Goal: Information Seeking & Learning: Find specific page/section

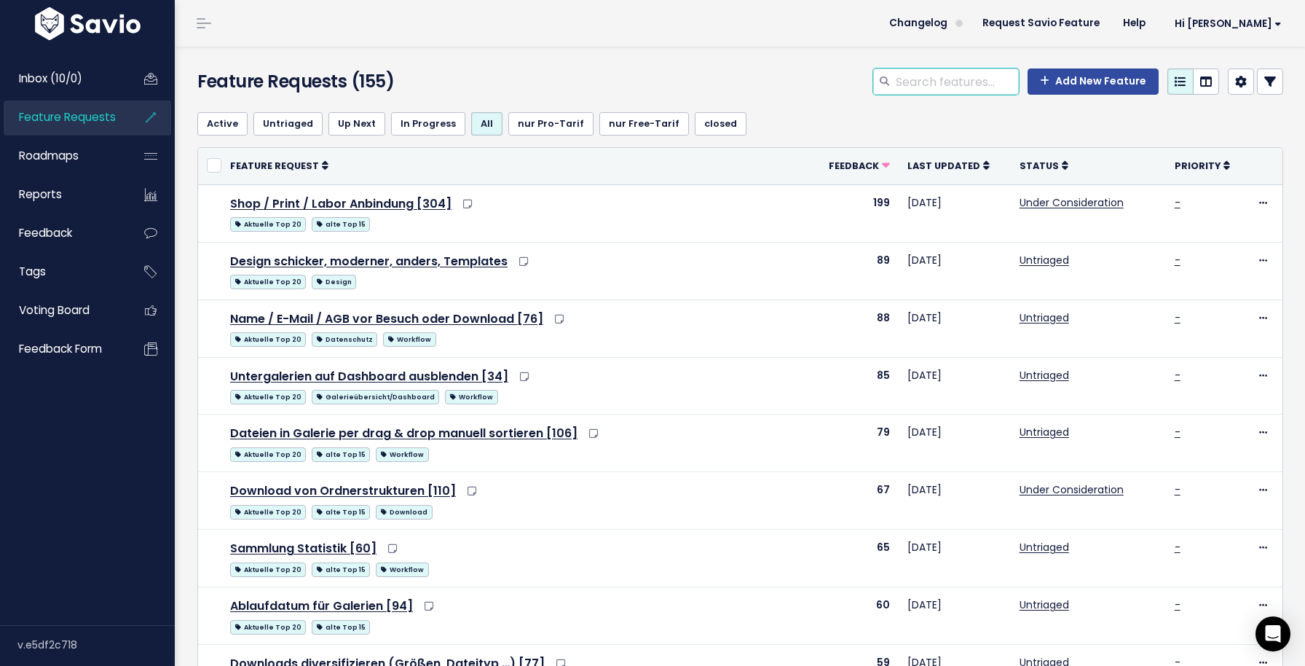
click at [920, 81] on input "search" at bounding box center [956, 81] width 125 height 26
type input "p"
type input "Präsentations-Modus"
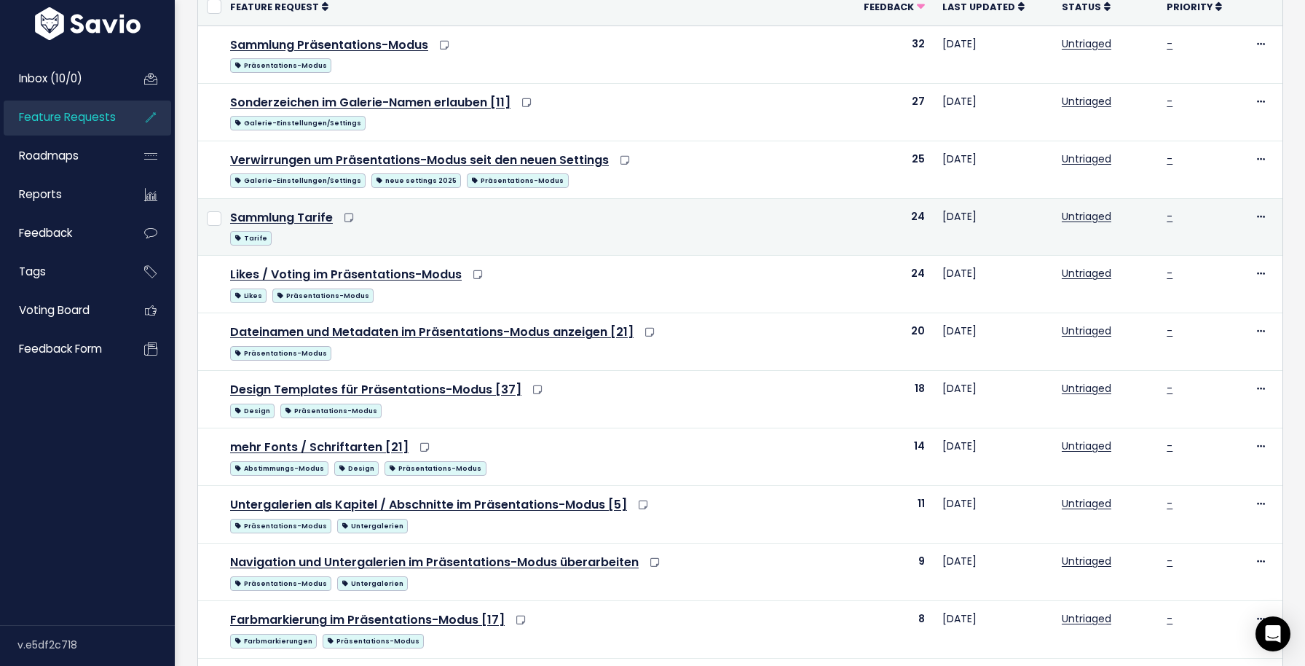
scroll to position [161, 0]
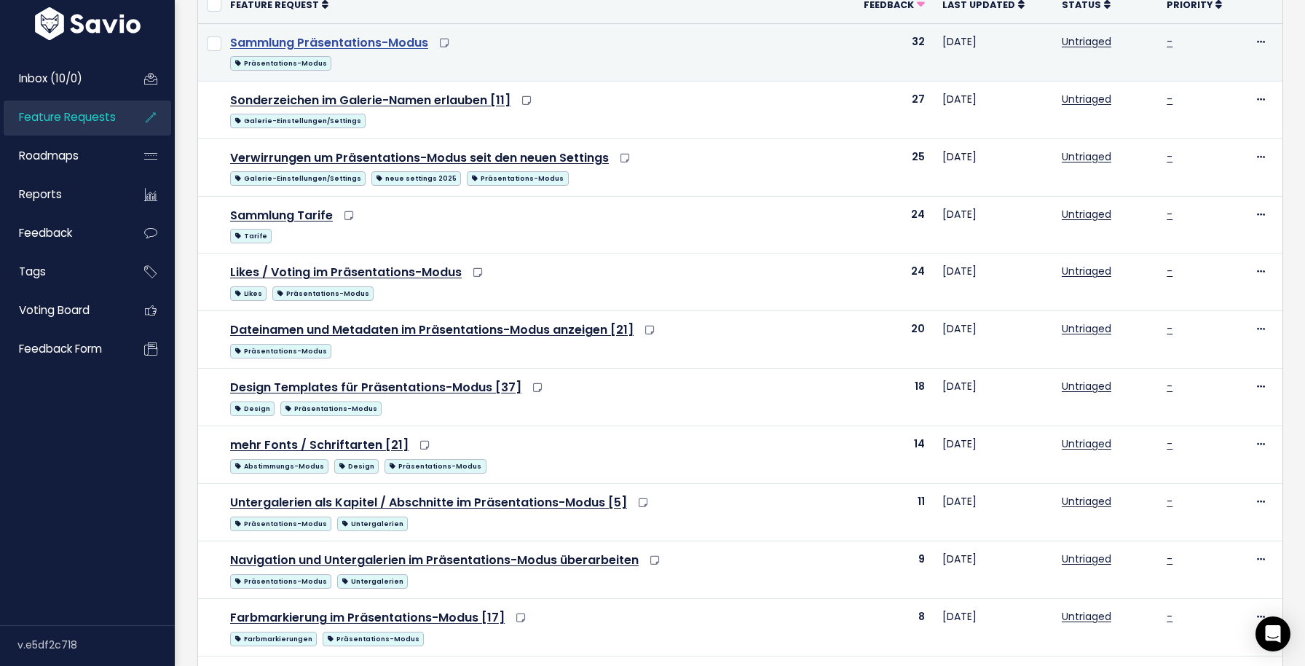
click at [342, 39] on link "Sammlung Präsentations-Modus" at bounding box center [329, 42] width 198 height 17
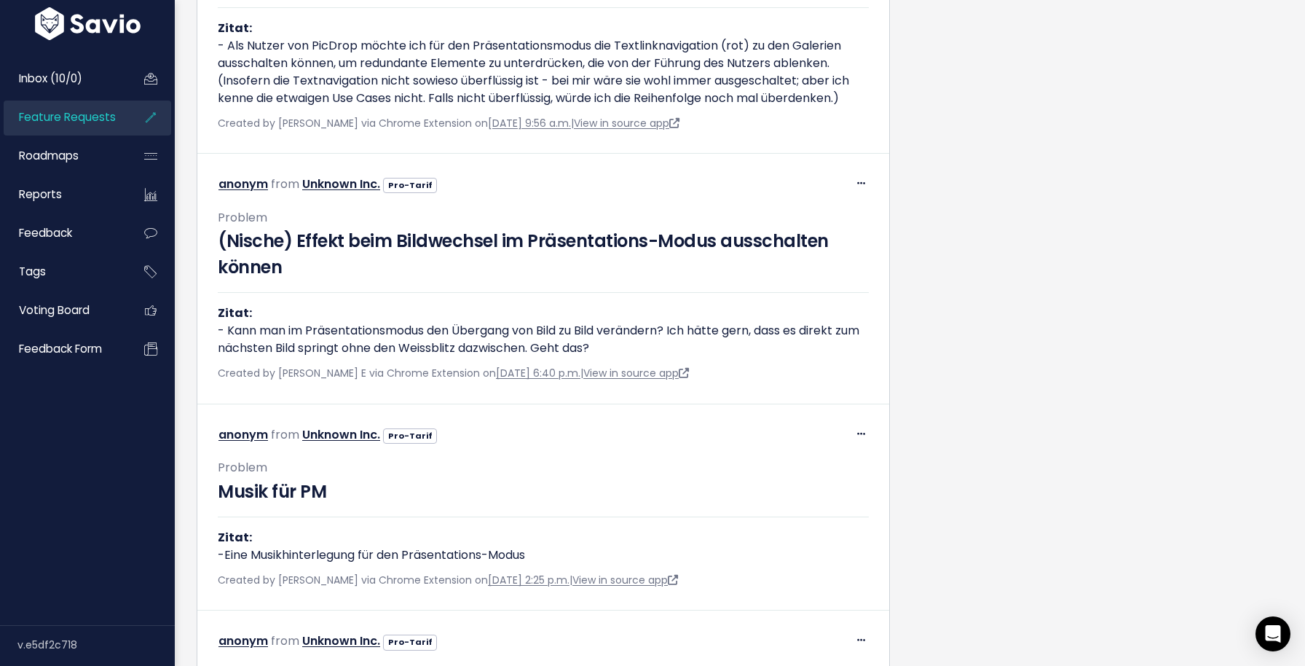
scroll to position [9370, 0]
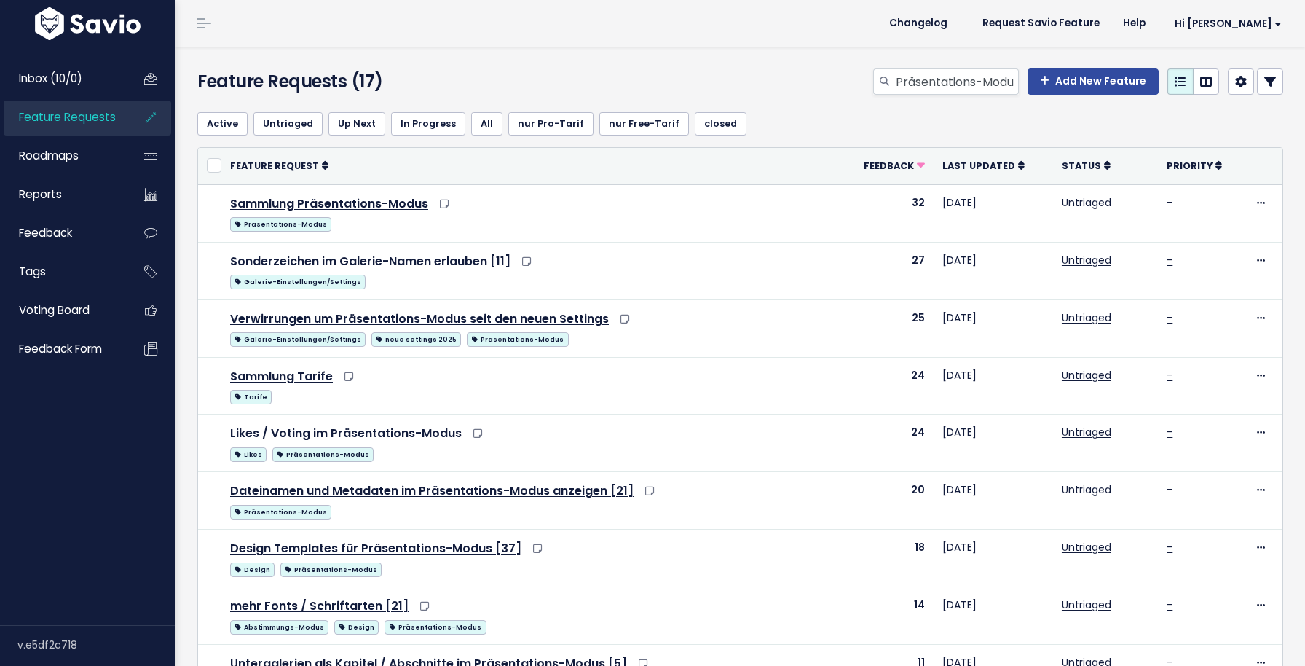
click at [953, 99] on div "Präsentations-Modus Add New Feature" at bounding box center [925, 84] width 739 height 32
click at [952, 95] on div "Präsentations-Modus Add New Feature" at bounding box center [925, 84] width 739 height 32
click at [952, 91] on input "Präsentations-Modus" at bounding box center [956, 81] width 125 height 26
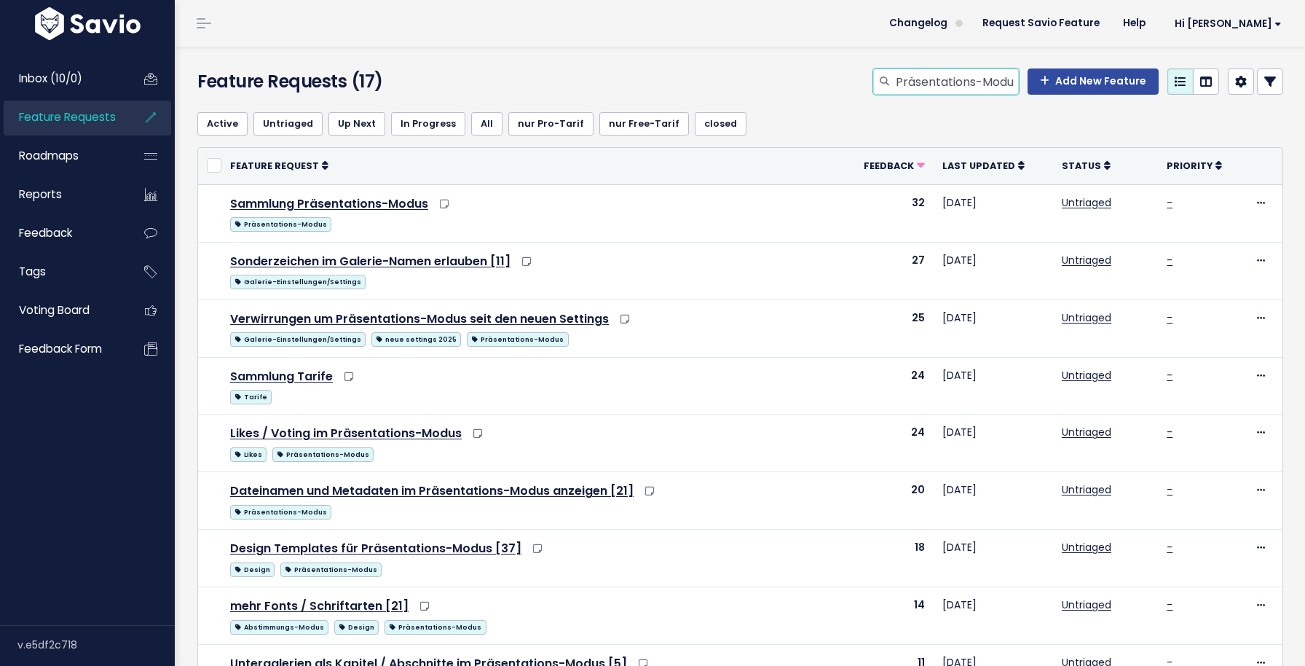
click at [952, 91] on input "Präsentations-Modus" at bounding box center [956, 81] width 125 height 26
type input "wechsel"
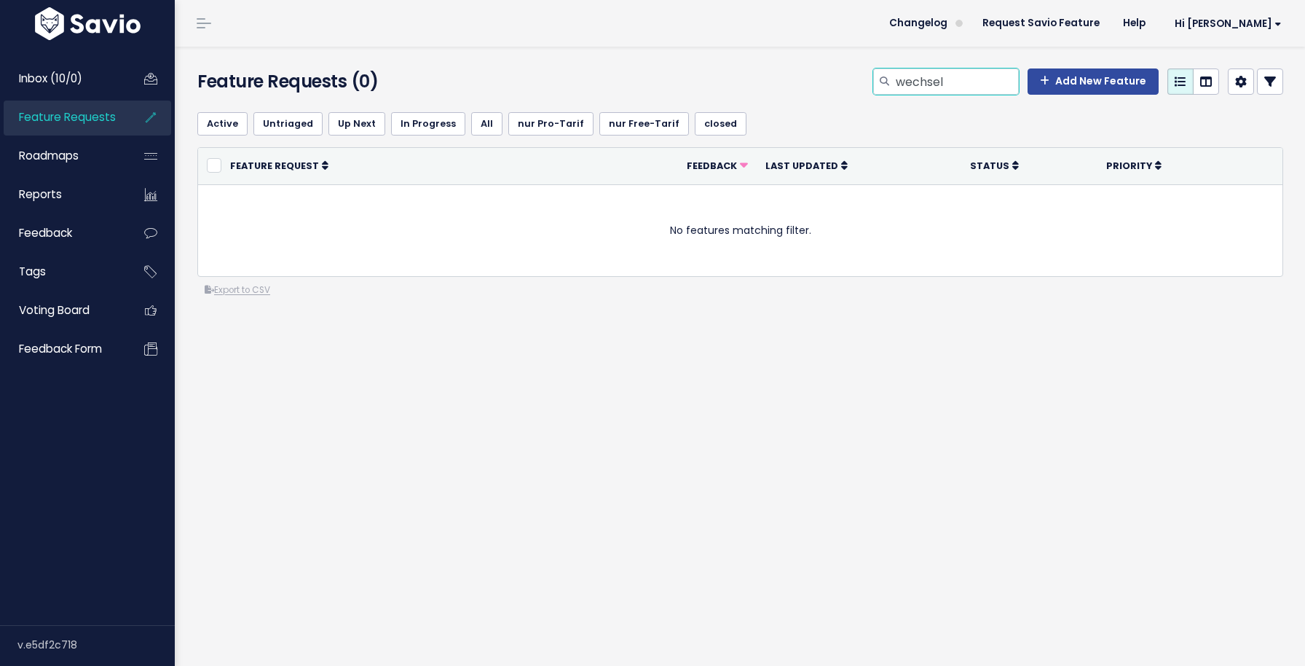
click at [920, 89] on input "wechsel" at bounding box center [956, 81] width 125 height 26
click at [928, 70] on input "search" at bounding box center [956, 81] width 125 height 26
type input "a"
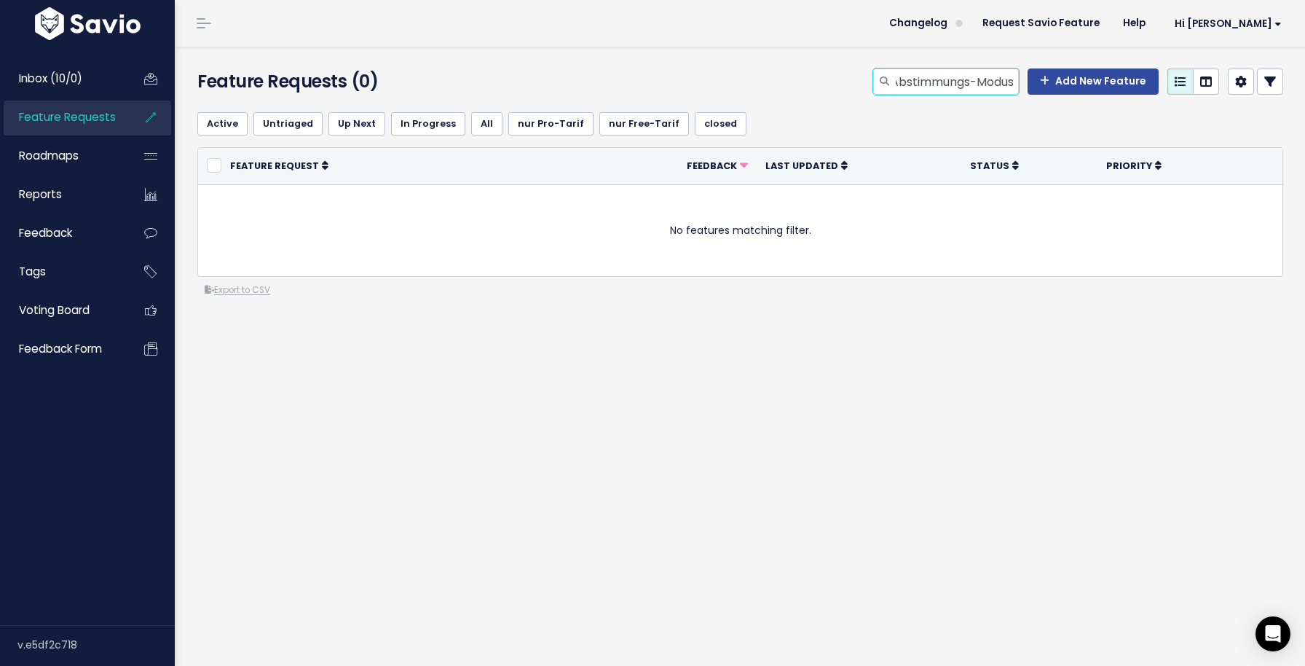
type input "Abstimmungs-Modus"
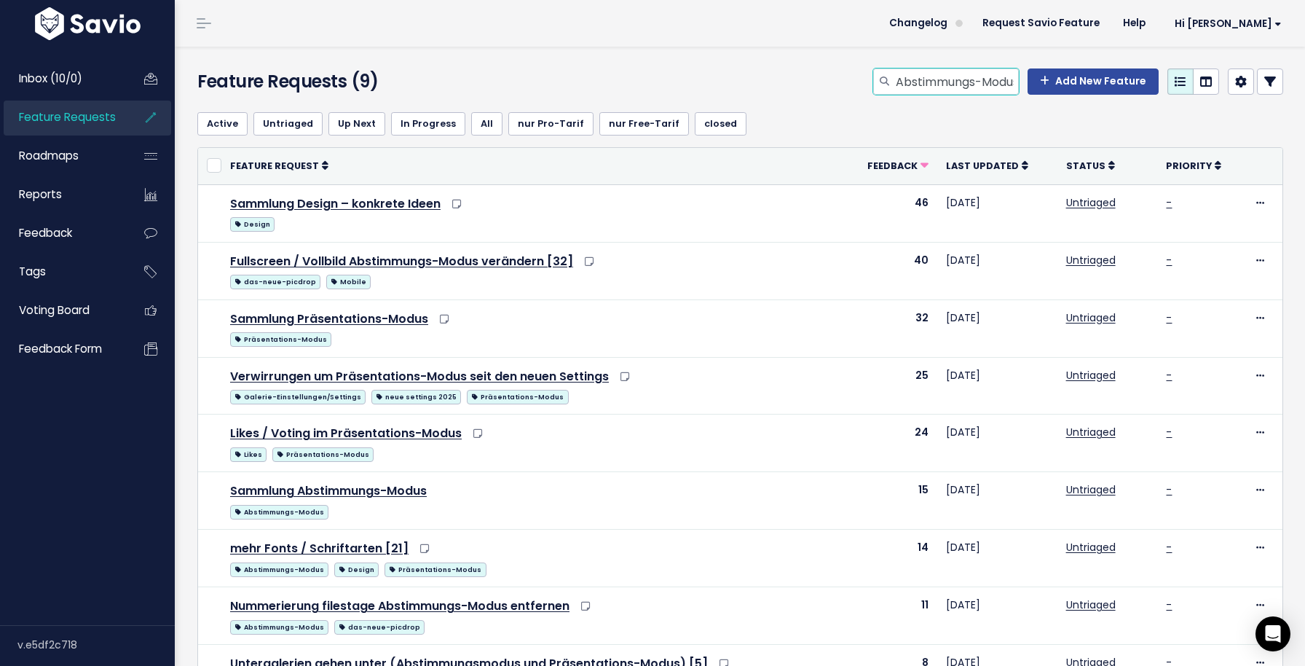
click at [951, 88] on input "Abstimmungs-Modus" at bounding box center [956, 81] width 125 height 26
type input "ü"
type input "p"
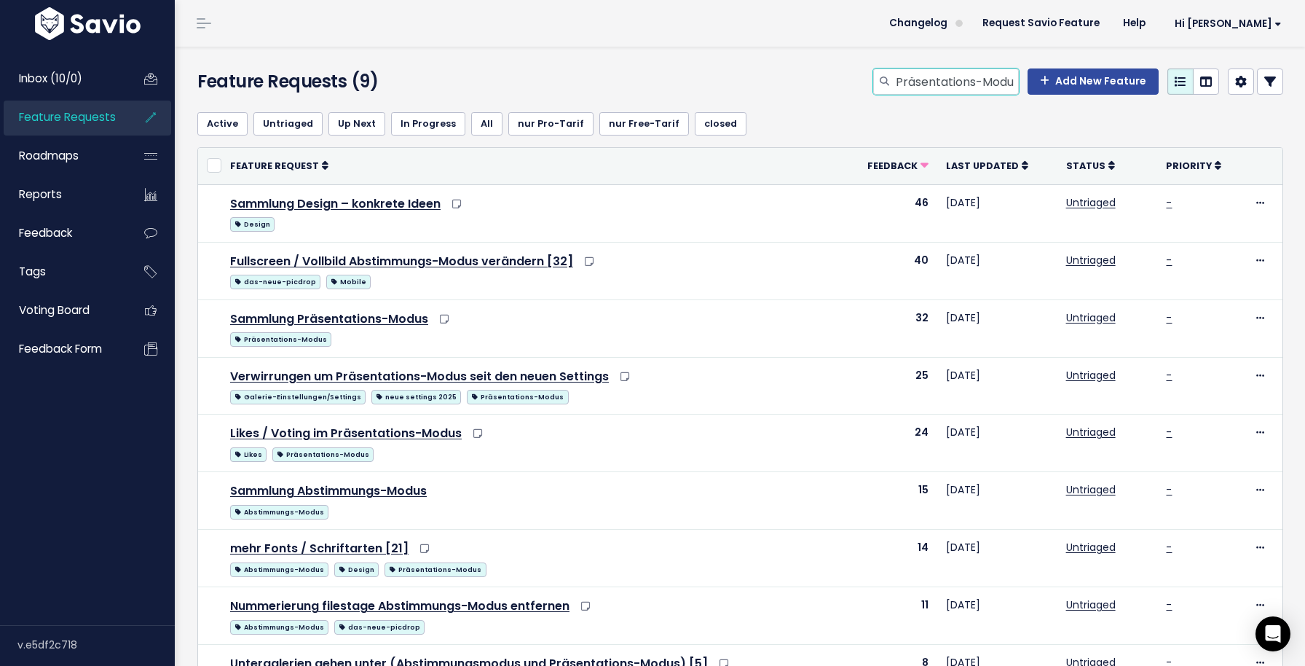
scroll to position [0, 7]
type input "Präsentations-Modus"
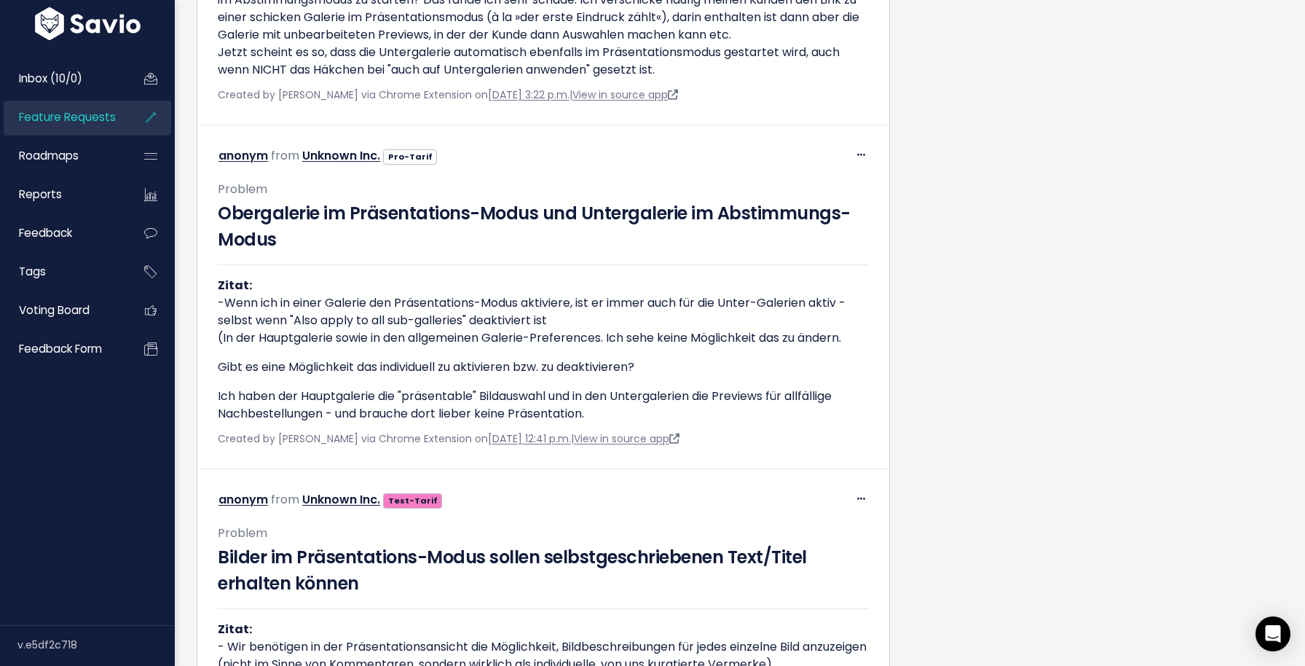
scroll to position [3627, 0]
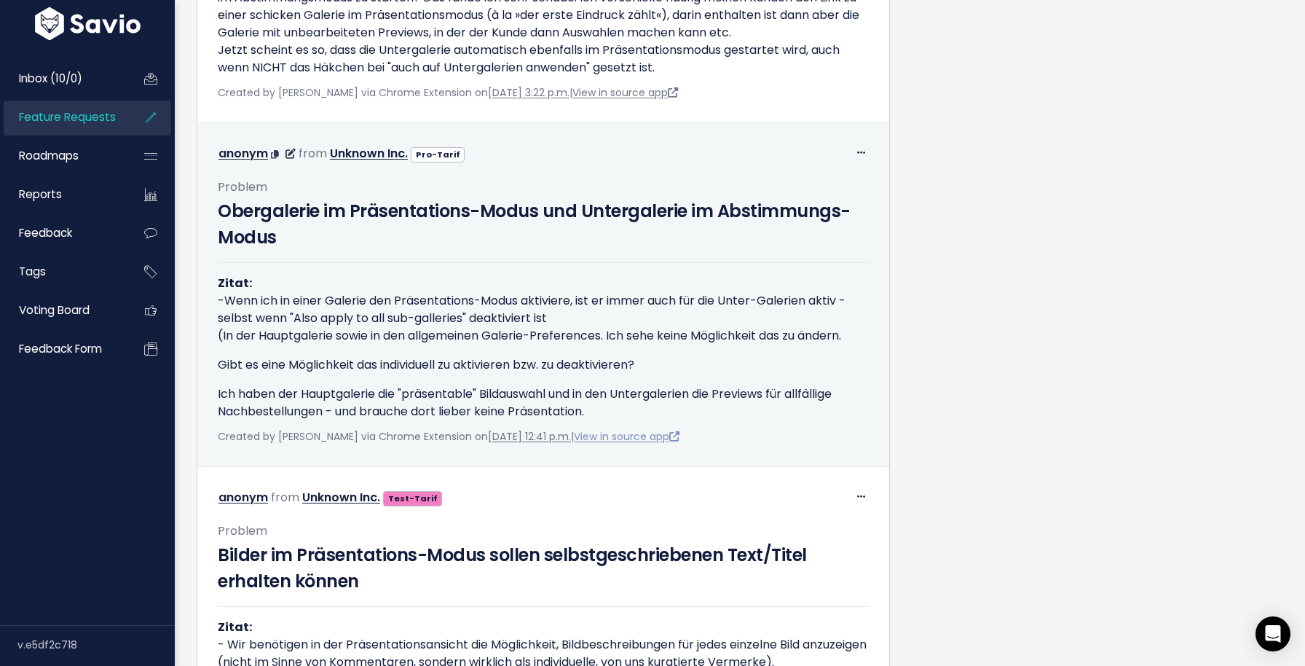
click at [620, 443] on link "View in source app" at bounding box center [627, 436] width 106 height 15
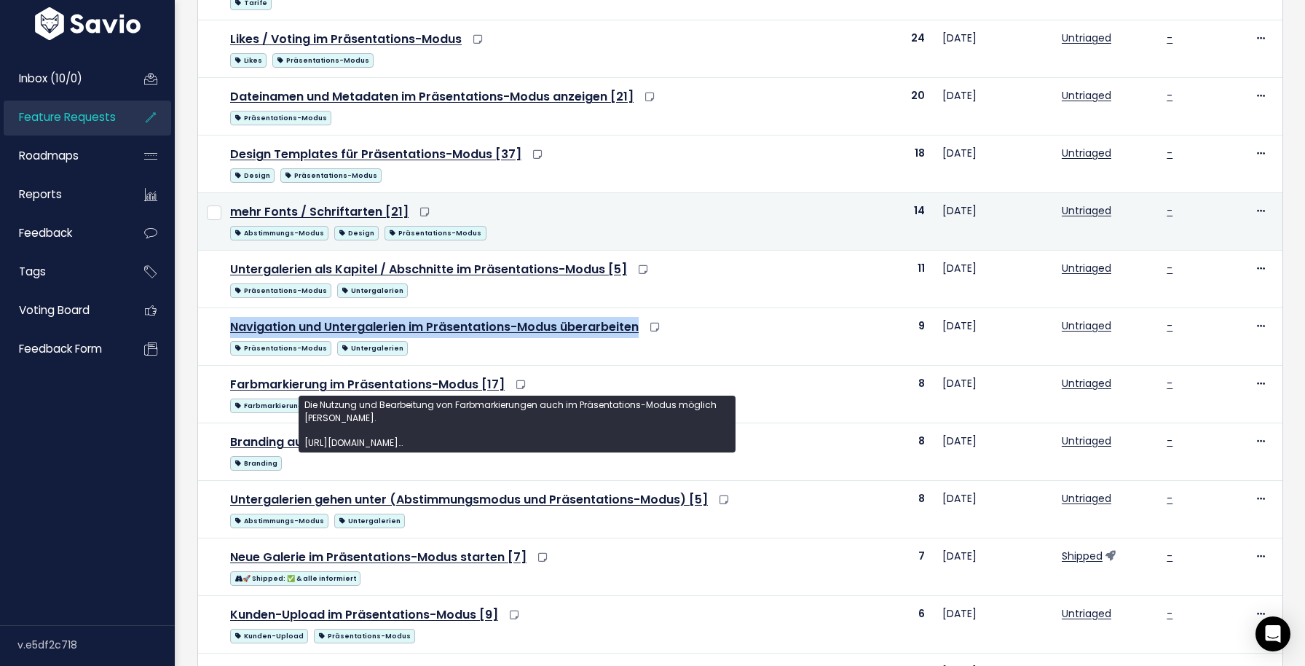
scroll to position [524, 0]
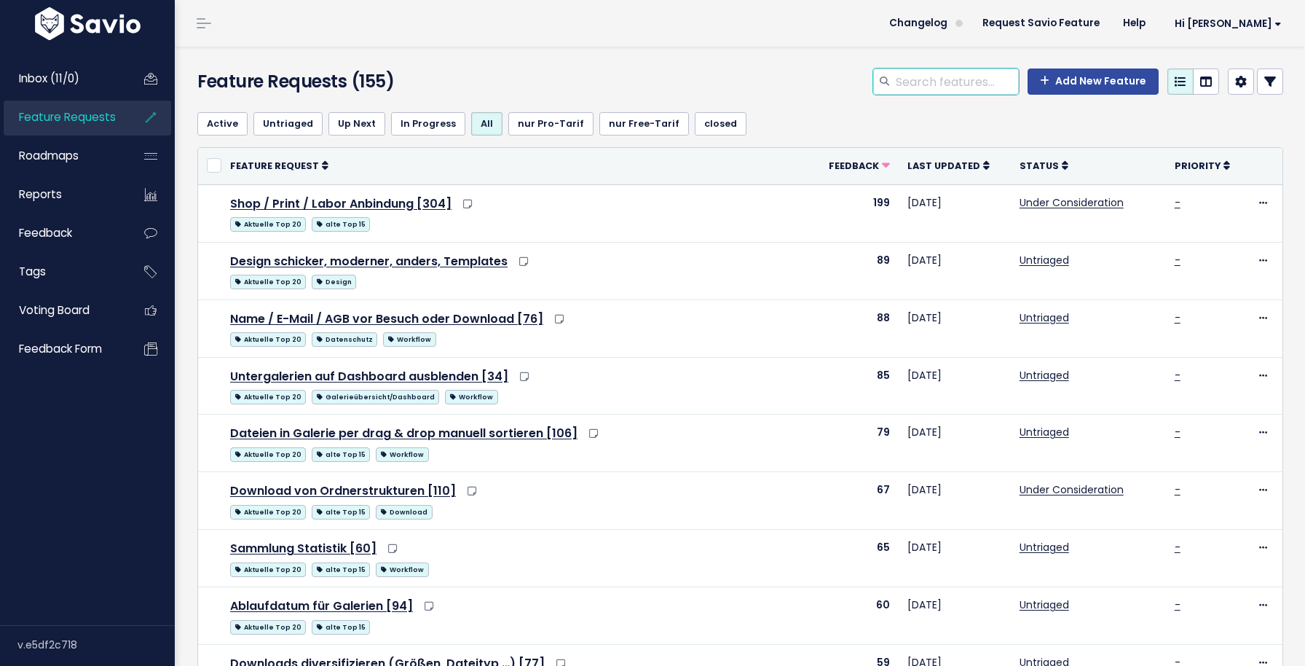
click at [923, 92] on input "search" at bounding box center [956, 81] width 125 height 26
type input "kontaktbogen"
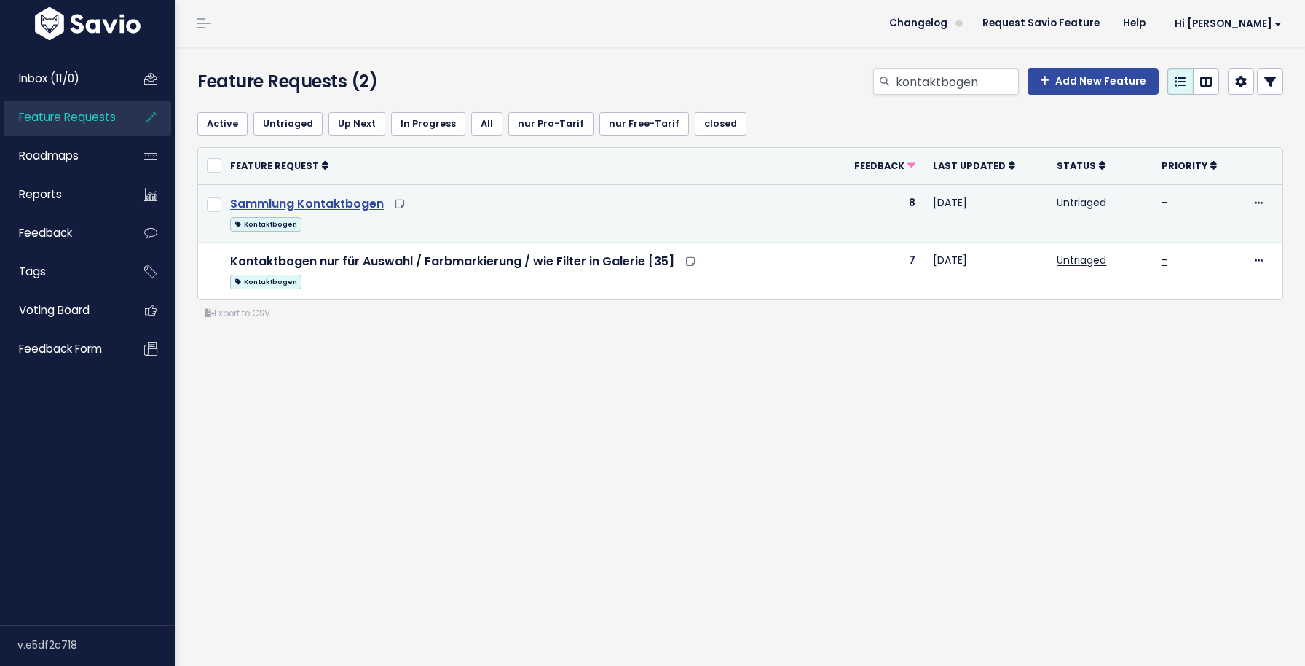
click at [312, 202] on link "Sammlung Kontaktbogen" at bounding box center [307, 203] width 154 height 17
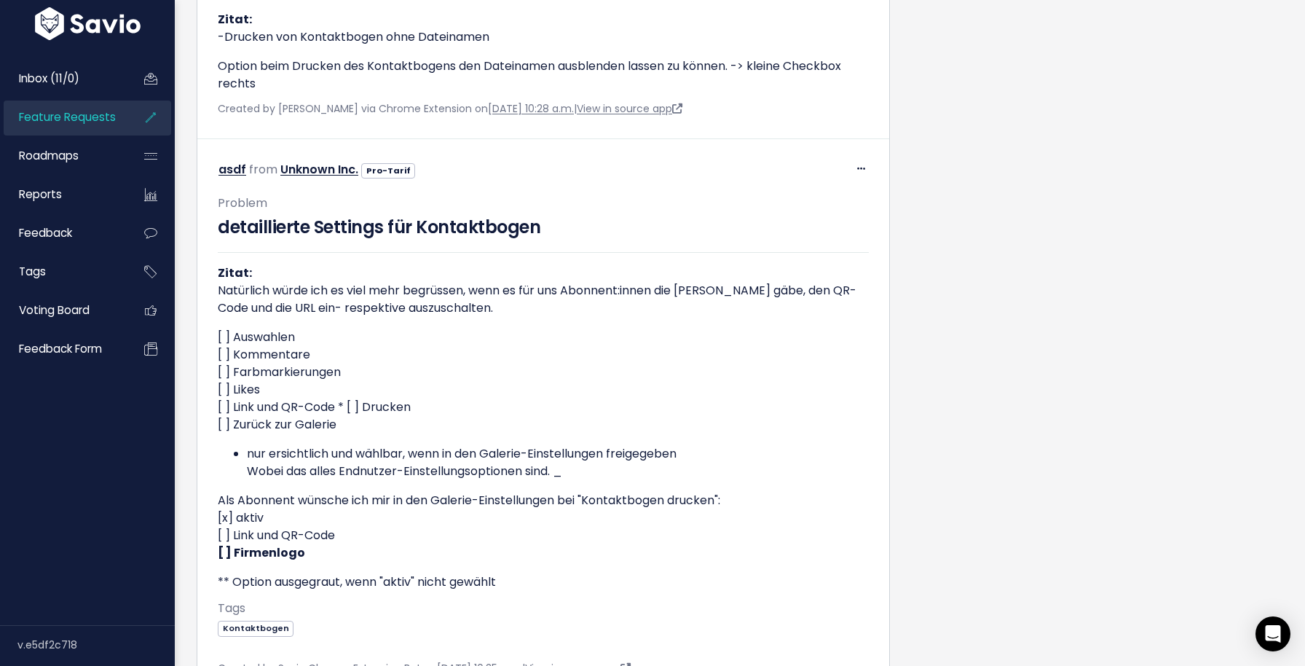
scroll to position [2388, 0]
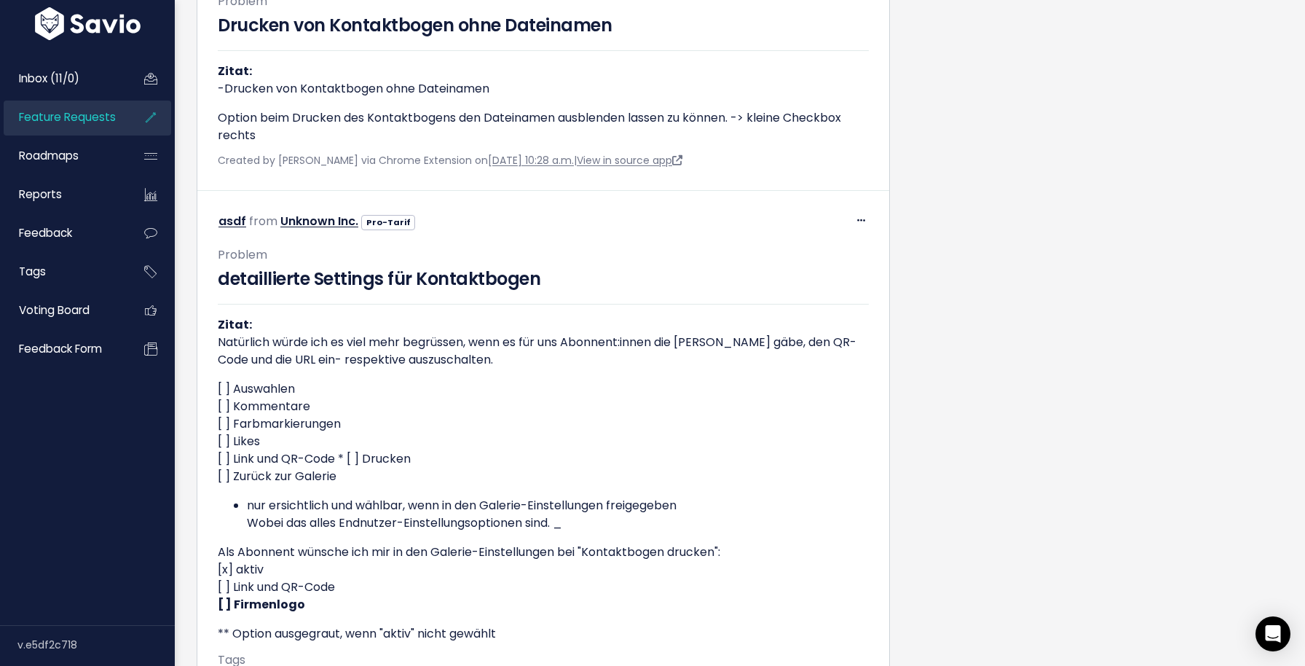
click at [107, 109] on link "Feature Requests" at bounding box center [62, 116] width 117 height 33
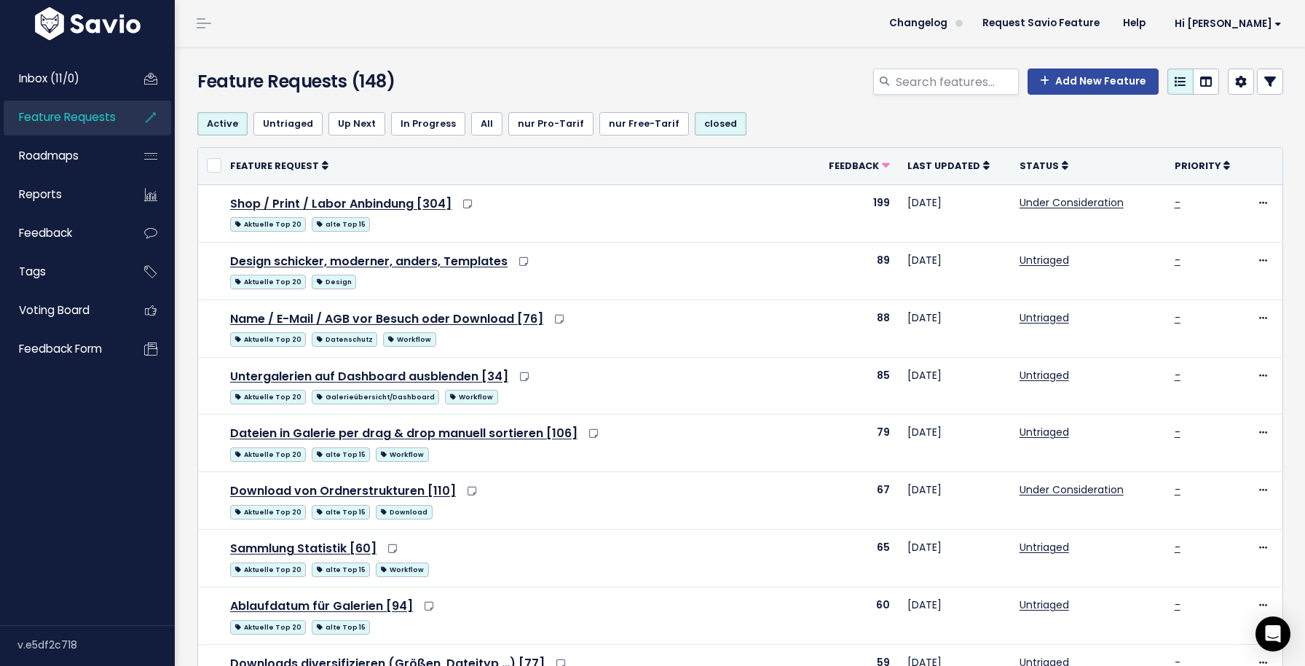
click at [936, 95] on div "Add New Feature" at bounding box center [925, 84] width 739 height 32
click at [936, 90] on input "search" at bounding box center [956, 81] width 125 height 26
type input "kontaktbogen"
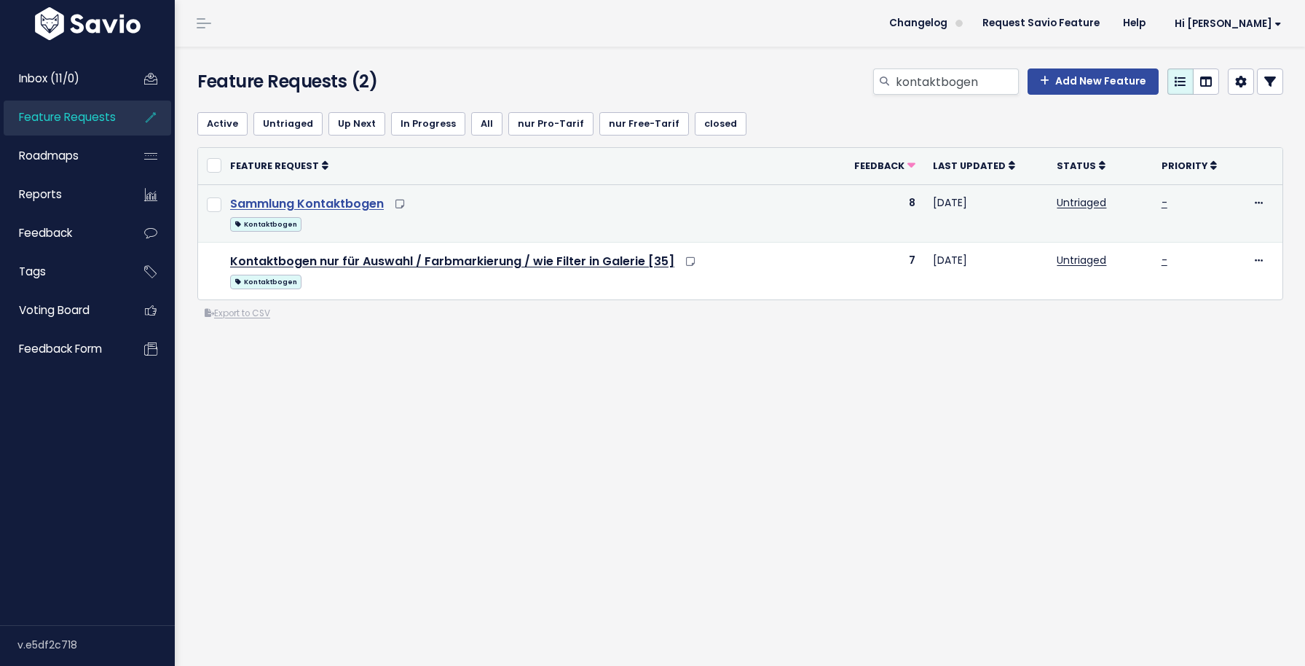
click at [320, 208] on link "Sammlung Kontaktbogen" at bounding box center [307, 203] width 154 height 17
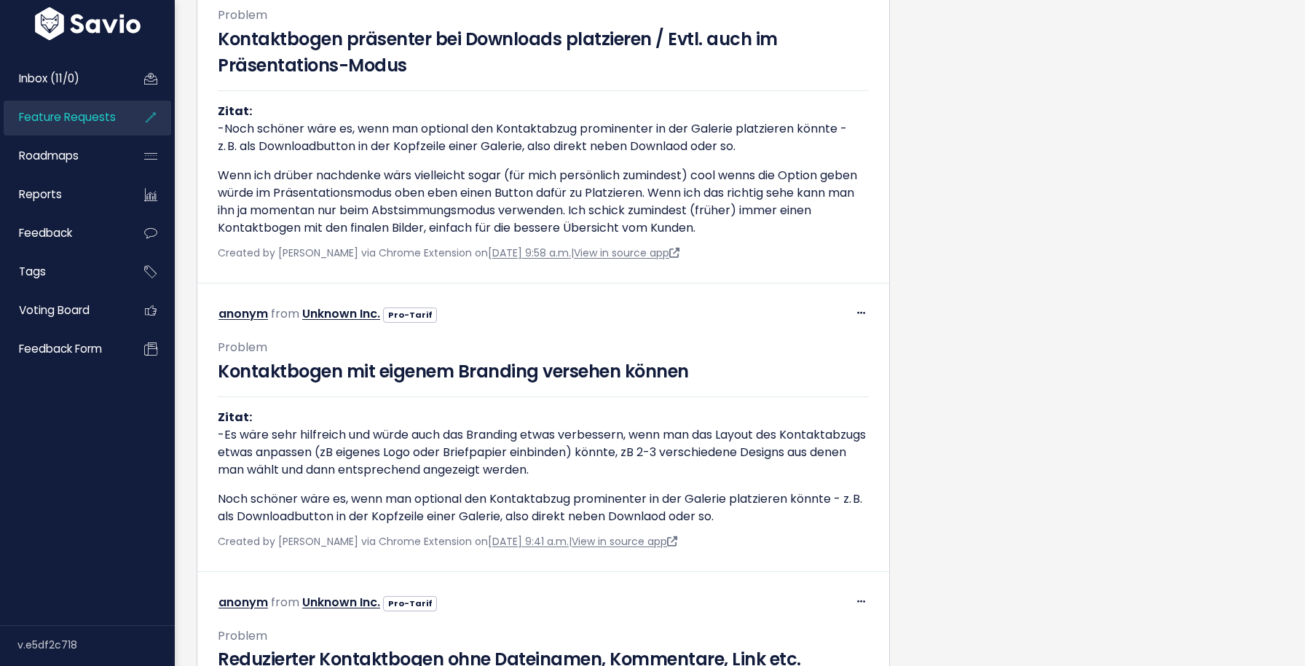
scroll to position [1250, 0]
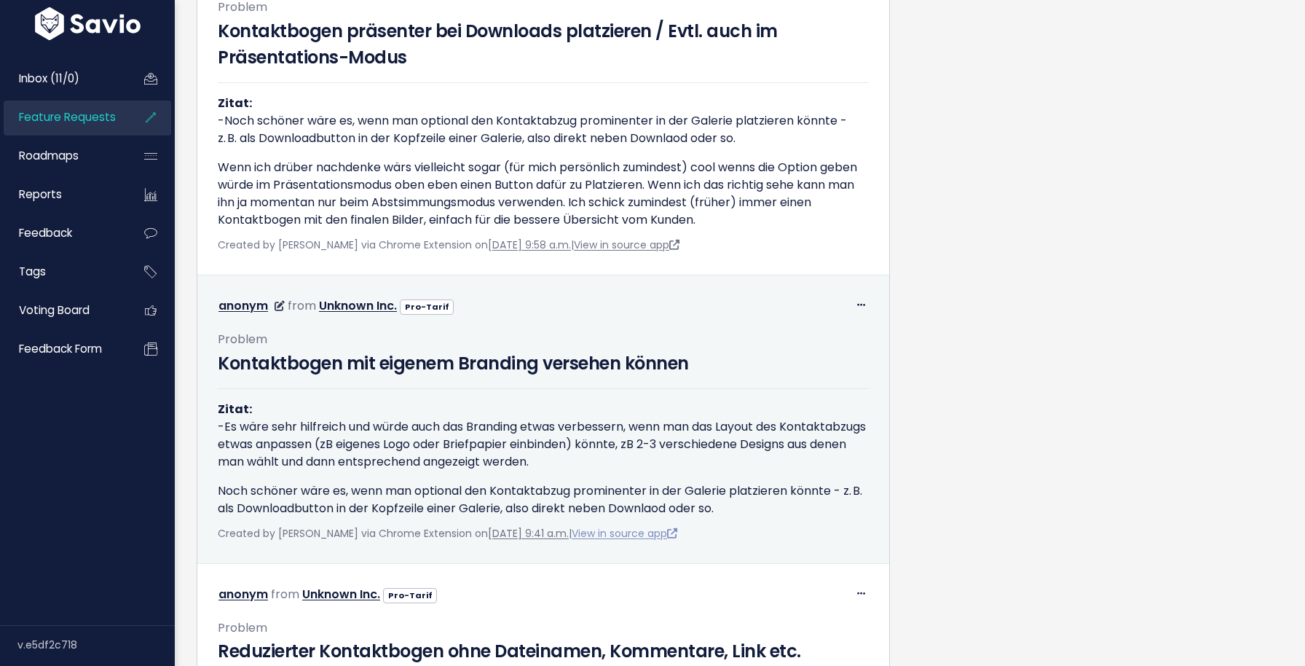
click at [635, 540] on link "View in source app" at bounding box center [625, 533] width 106 height 15
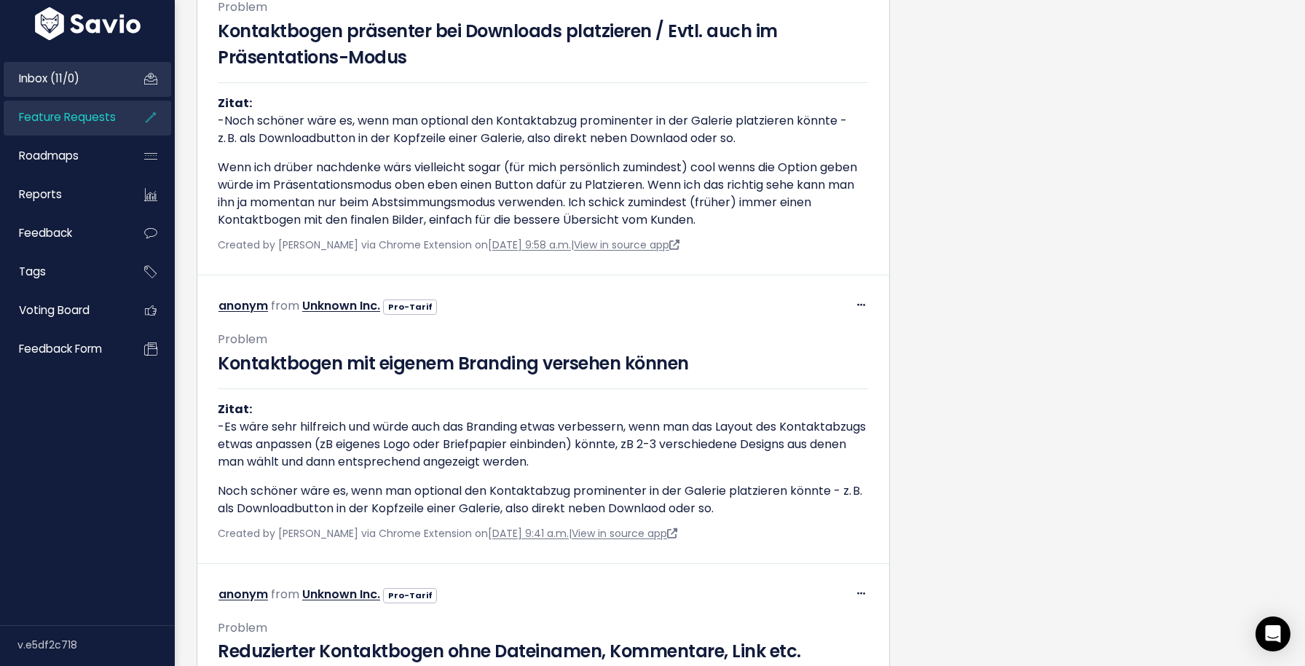
click at [85, 84] on link "Inbox (11/0)" at bounding box center [62, 78] width 117 height 33
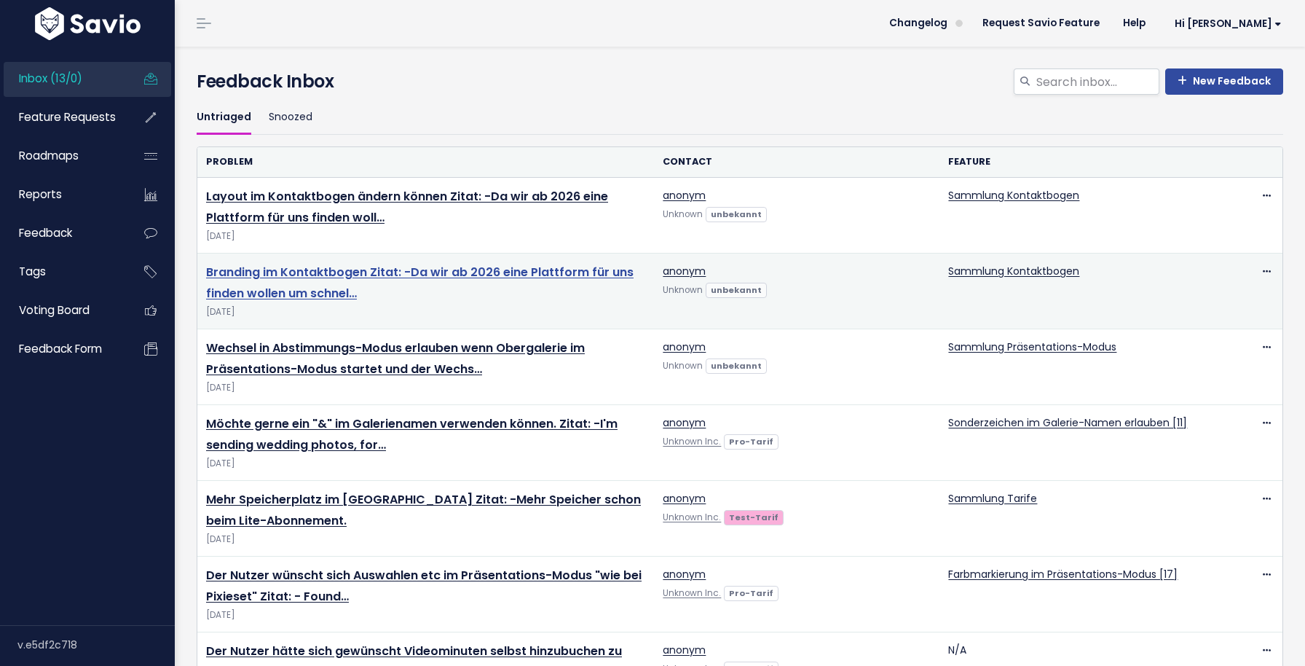
click at [317, 277] on link "Branding im Kontaktbogen Zitat: -Da wir ab 2026 eine Plattform für uns finden w…" at bounding box center [419, 283] width 427 height 38
